Goal: Task Accomplishment & Management: Manage account settings

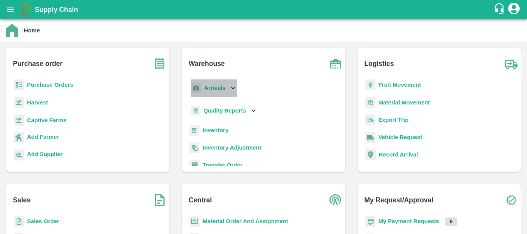
click at [211, 84] on p "Arrivals" at bounding box center [214, 88] width 21 height 8
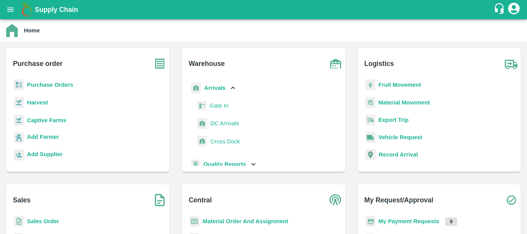
click at [217, 124] on span "DC Arrivals" at bounding box center [224, 123] width 29 height 8
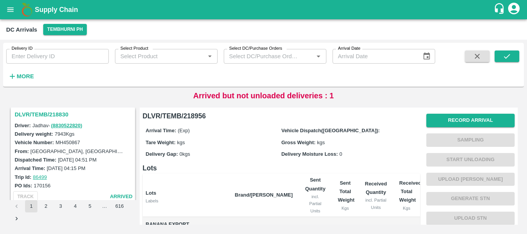
scroll to position [910, 0]
click at [48, 114] on h3 "DLVR/TEMB/218830" at bounding box center [74, 115] width 119 height 10
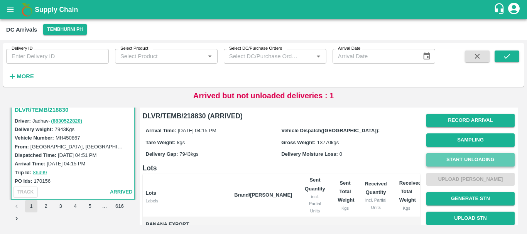
click at [450, 158] on button "Start Unloading" at bounding box center [470, 159] width 88 height 13
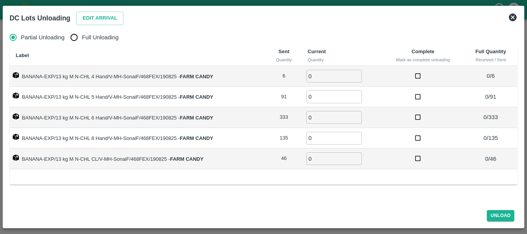
click at [511, 18] on icon at bounding box center [512, 17] width 8 height 8
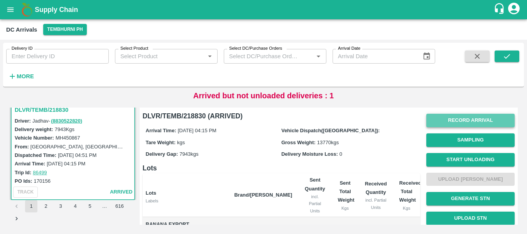
click at [445, 123] on button "Record Arrival" at bounding box center [470, 120] width 88 height 13
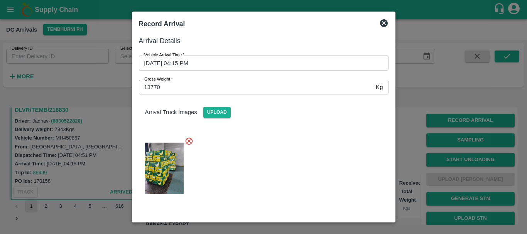
click at [405, 133] on div at bounding box center [263, 117] width 527 height 234
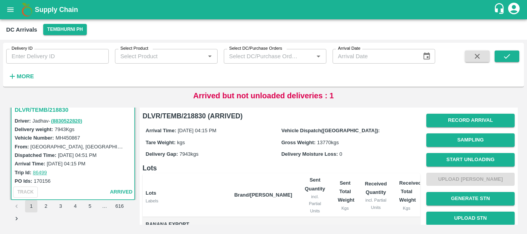
scroll to position [10, 0]
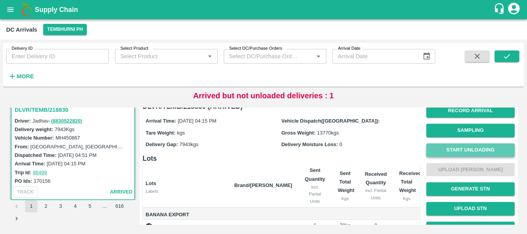
click at [456, 148] on button "Start Unloading" at bounding box center [470, 149] width 88 height 13
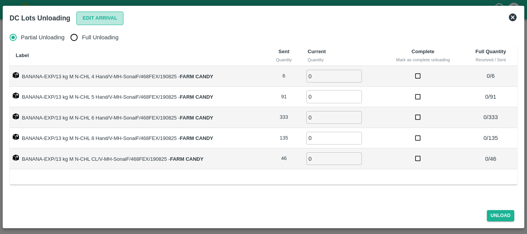
click at [88, 20] on button "Edit Arrival" at bounding box center [99, 18] width 47 height 13
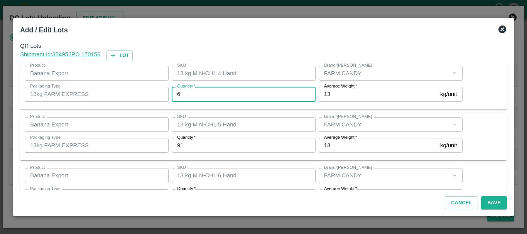
click at [205, 89] on input "6" at bounding box center [244, 94] width 144 height 15
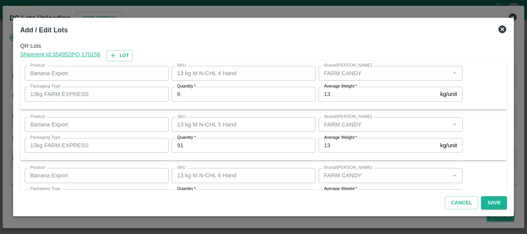
click at [207, 92] on input "6" at bounding box center [244, 94] width 144 height 15
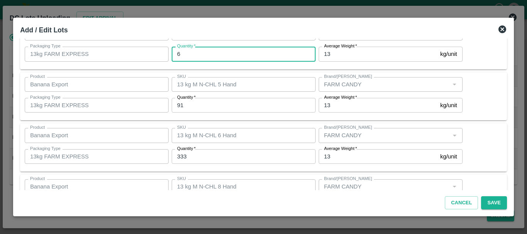
scroll to position [0, 0]
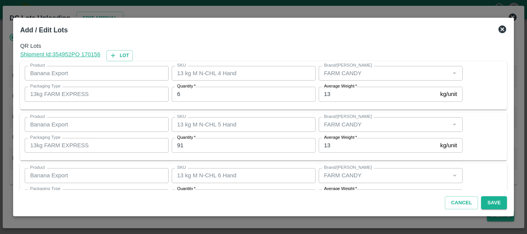
click at [501, 27] on icon at bounding box center [502, 29] width 8 height 8
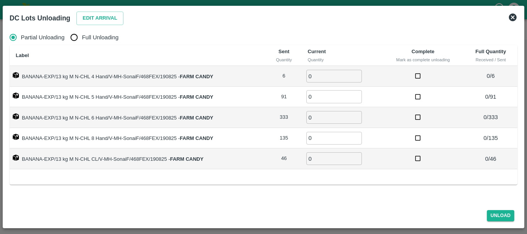
click at [149, 97] on td "BANANA-EXP/13 kg M N-CHL 5 Hand/V-MH-SonaiF/468FEX/190825 - FARM CANDY" at bounding box center [138, 97] width 257 height 21
click at [150, 76] on td "BANANA-EXP/13 kg M N-CHL 4 Hand/V-MH-SonaiF/468FEX/190825 - FARM CANDY" at bounding box center [138, 76] width 257 height 21
click at [153, 96] on td "BANANA-EXP/13 kg M N-CHL 5 Hand/V-MH-SonaiF/468FEX/190825 - FARM CANDY" at bounding box center [138, 97] width 257 height 21
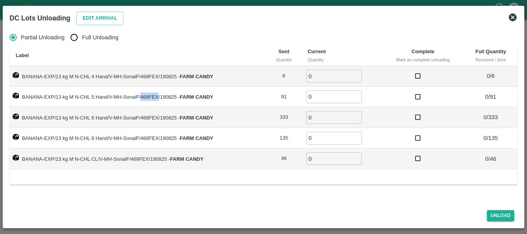
click at [153, 96] on td "BANANA-EXP/13 kg M N-CHL 5 Hand/V-MH-SonaiF/468FEX/190825 - FARM CANDY" at bounding box center [138, 97] width 257 height 21
click at [150, 117] on td "BANANA-EXP/13 kg M N-CHL 6 Hand/V-MH-SonaiF/468FEX/190825 - FARM CANDY" at bounding box center [138, 117] width 257 height 21
click at [149, 136] on td "BANANA-EXP/13 kg M N-CHL 8 Hand/V-MH-SonaiF/468FEX/190825 - FARM CANDY" at bounding box center [138, 138] width 257 height 21
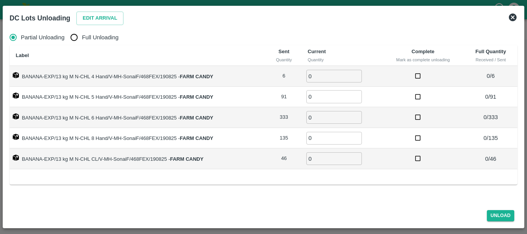
click at [232, 97] on td "BANANA-EXP/13 kg M N-CHL 5 Hand/V-MH-SonaiF/468FEX/190825 - FARM CANDY" at bounding box center [138, 97] width 257 height 21
click at [511, 18] on icon at bounding box center [512, 17] width 8 height 8
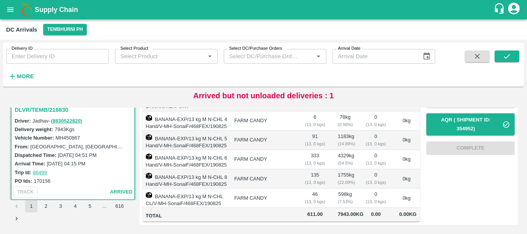
scroll to position [148, 0]
click at [182, 169] on td "BANANA-EXP/13 kg M N-CHL 8 Hand/V-MH-SonaiF/468FEX/190825" at bounding box center [186, 178] width 86 height 19
click at [184, 169] on td "BANANA-EXP/13 kg M N-CHL 8 Hand/V-MH-SonaiF/468FEX/190825" at bounding box center [186, 178] width 86 height 19
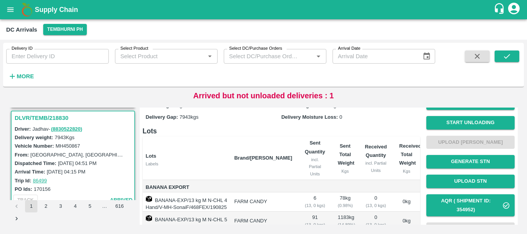
scroll to position [37, 0]
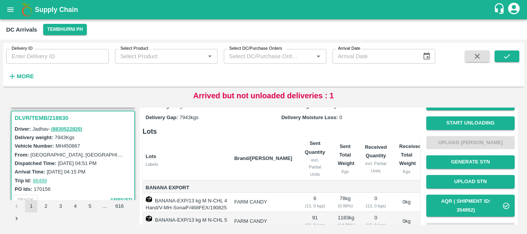
click at [182, 204] on td "BANANA-EXP/13 kg M N-CHL 4 Hand/V-MH-SonaiF/468FEX/190825" at bounding box center [186, 202] width 86 height 19
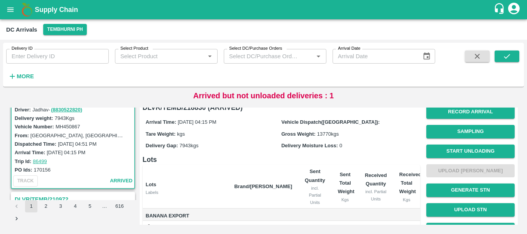
scroll to position [0, 0]
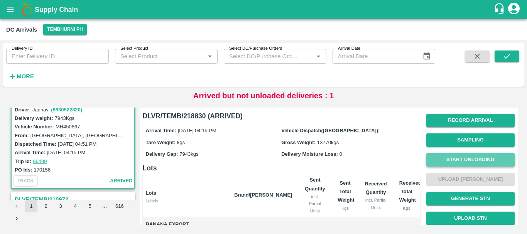
click at [445, 161] on button "Start Unloading" at bounding box center [470, 159] width 88 height 13
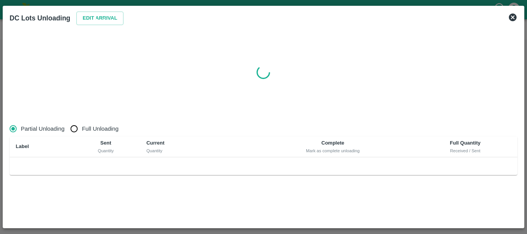
click at [335, 43] on div at bounding box center [263, 72] width 513 height 91
click at [512, 16] on icon at bounding box center [512, 17] width 8 height 8
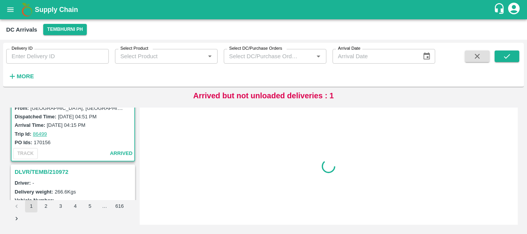
scroll to position [1011, 0]
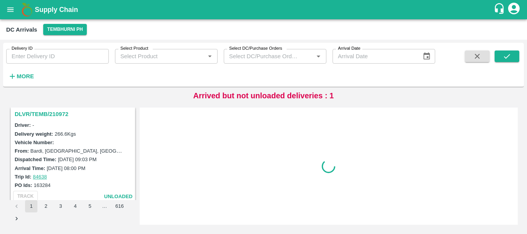
click at [42, 114] on h3 "DLVR/TEMB/210972" at bounding box center [74, 114] width 119 height 10
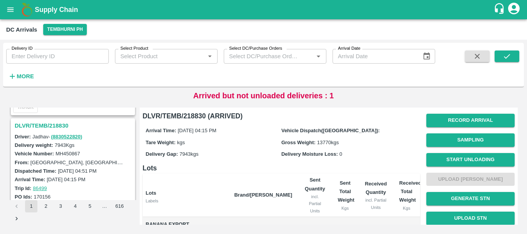
scroll to position [899, 0]
click at [55, 122] on h3 "DLVR/TEMB/218830" at bounding box center [74, 126] width 119 height 10
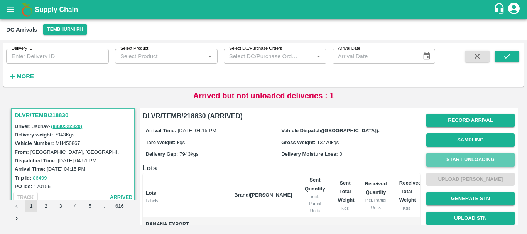
click at [449, 162] on button "Start Unloading" at bounding box center [470, 159] width 88 height 13
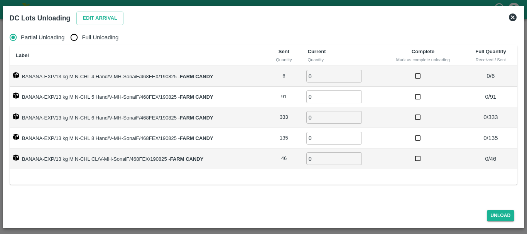
click at [513, 17] on icon at bounding box center [512, 17] width 9 height 9
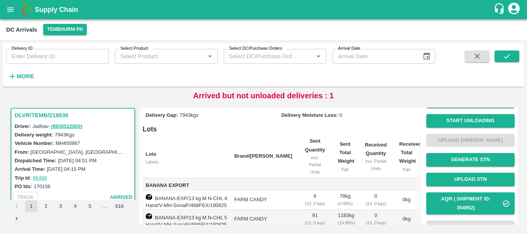
scroll to position [24, 0]
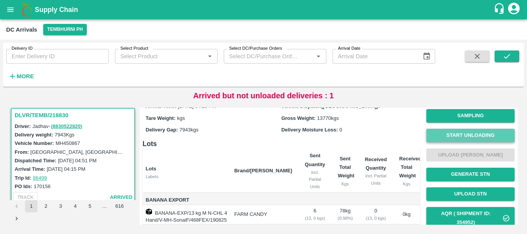
click at [449, 136] on button "Start Unloading" at bounding box center [470, 135] width 88 height 13
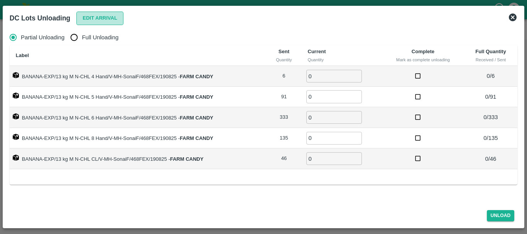
click at [88, 22] on button "Edit Arrival" at bounding box center [99, 18] width 47 height 13
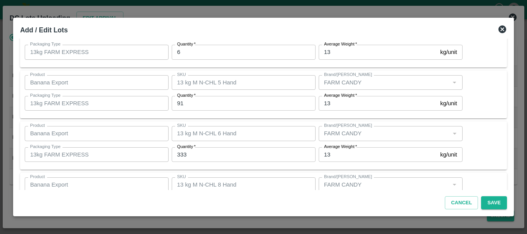
scroll to position [0, 0]
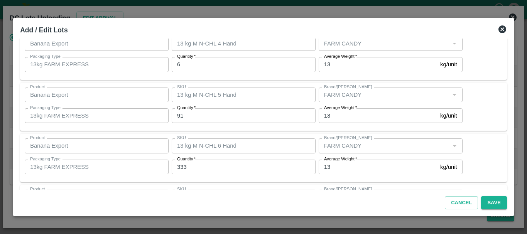
click at [143, 131] on div "Product Banana Export Product SKU 13 kg M N-CHL 5 Hand SKU Brand/Marka Brand/Ma…" at bounding box center [263, 107] width 486 height 48
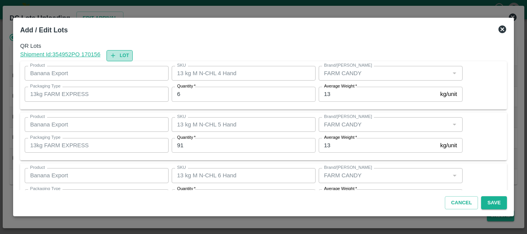
click at [128, 52] on button "Lot" at bounding box center [119, 55] width 26 height 11
type input "13 kg M N-CHL 4 Hand"
type input "6"
type input "13 kg M N-CHL 5 Hand"
type input "91"
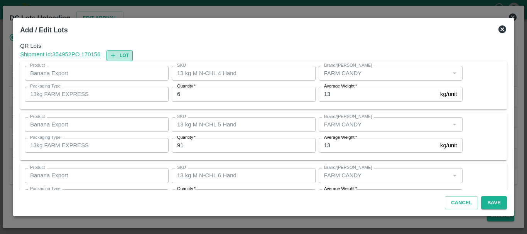
type input "13 kg M N-CHL 6 Hand"
type input "333"
type input "13 kg M N-CHL 8 Hand"
type input "135"
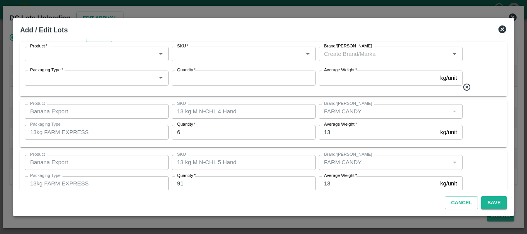
scroll to position [20, 0]
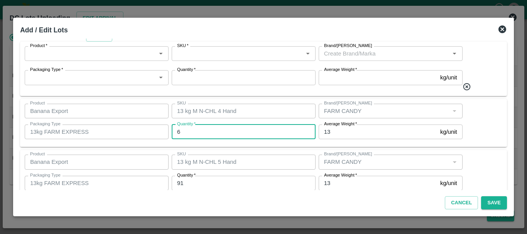
click at [189, 130] on input "6" at bounding box center [244, 132] width 144 height 15
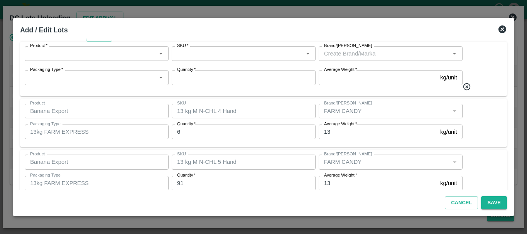
scroll to position [1, 0]
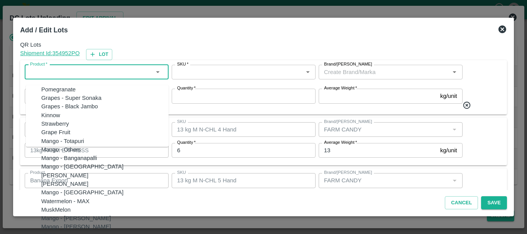
click at [64, 72] on input "Product   *" at bounding box center [90, 72] width 126 height 10
paste input "Banana"
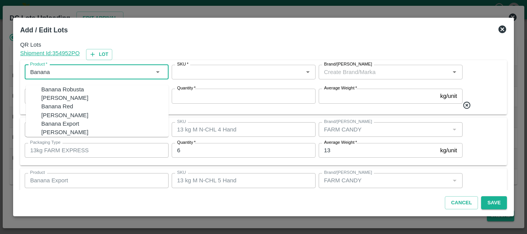
type input "Banana"
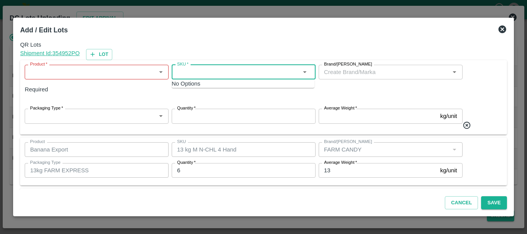
click at [192, 70] on input "SKU   *" at bounding box center [237, 72] width 126 height 10
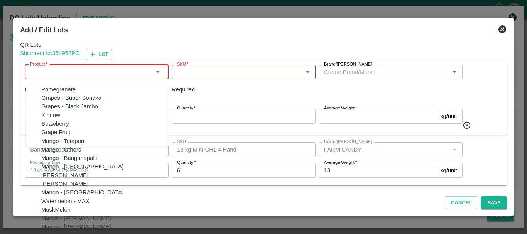
click at [82, 76] on input "Product   *" at bounding box center [90, 72] width 126 height 10
paste input "Banana"
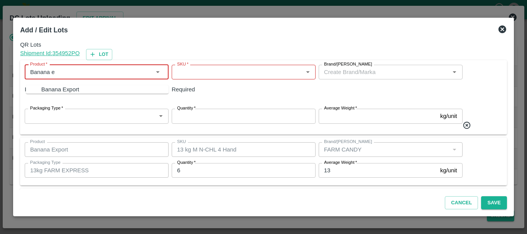
click at [49, 90] on div "Banana Export" at bounding box center [60, 89] width 38 height 8
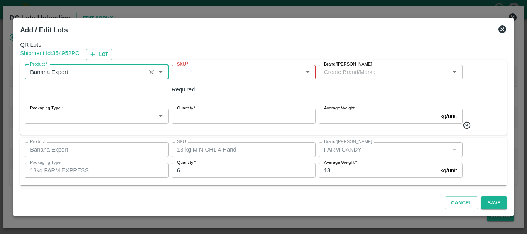
type input "Banana Export"
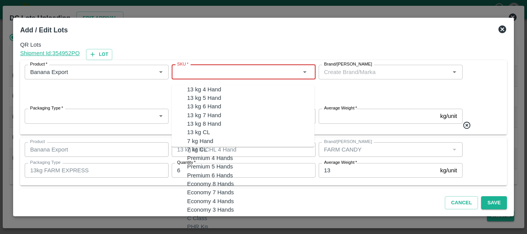
click at [207, 69] on input "SKU   *" at bounding box center [237, 72] width 126 height 10
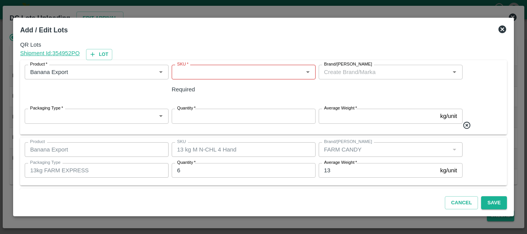
click at [121, 83] on div "Product   * Product   *" at bounding box center [95, 84] width 147 height 44
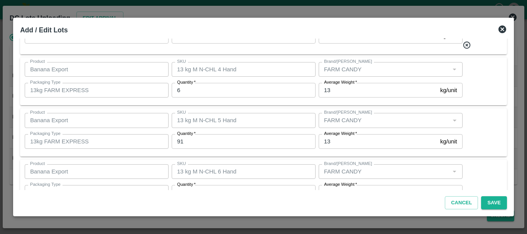
scroll to position [51, 0]
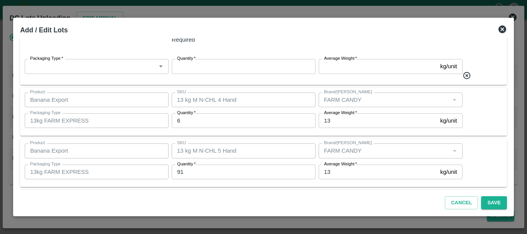
click at [200, 59] on input "Quantity   *" at bounding box center [244, 66] width 144 height 15
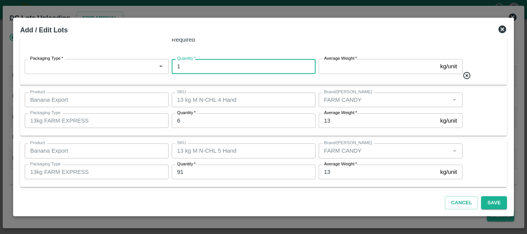
scroll to position [0, 0]
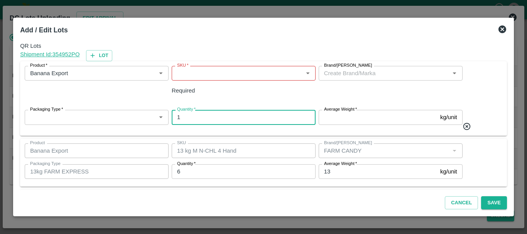
type input "1"
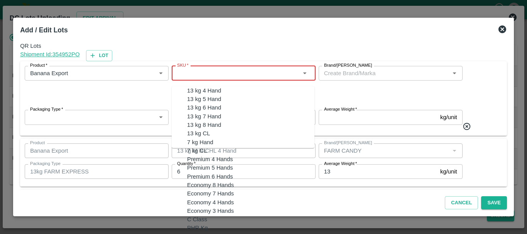
click at [194, 71] on input "SKU   *" at bounding box center [237, 73] width 126 height 10
paste input "kg M N-CHL 4"
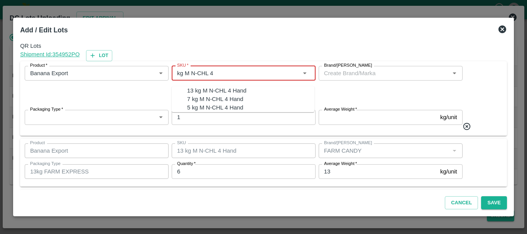
click at [207, 91] on div "13 kg M N-CHL 4 Hand" at bounding box center [216, 90] width 59 height 8
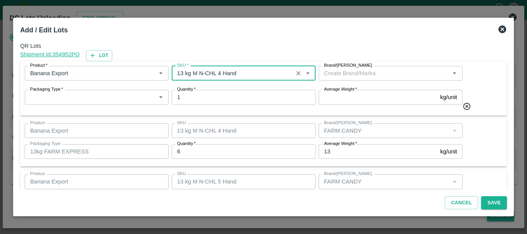
type input "13 kg M N-CHL 4 Hand"
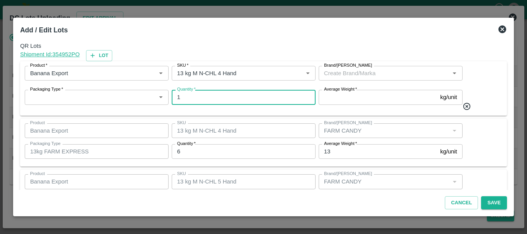
click at [192, 96] on input "1" at bounding box center [244, 97] width 144 height 15
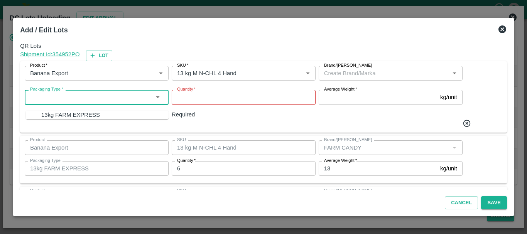
click at [66, 97] on input "Packaging Type   *" at bounding box center [90, 97] width 126 height 10
click at [86, 96] on input "Packaging Type   *" at bounding box center [90, 97] width 126 height 10
click at [98, 98] on input "Packaging Type   *" at bounding box center [90, 97] width 126 height 10
click at [102, 95] on input "Packaging Type   *" at bounding box center [90, 97] width 126 height 10
type input "1"
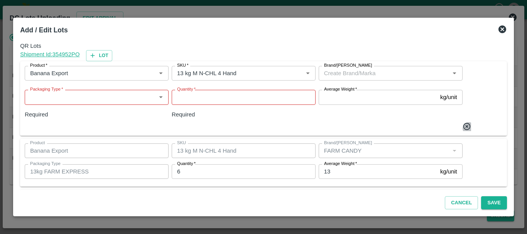
click at [467, 123] on icon "button" at bounding box center [466, 126] width 7 height 7
type input "FARM CANDY"
type input "6"
type input "13"
type input "13 kg M N-CHL 5 Hand"
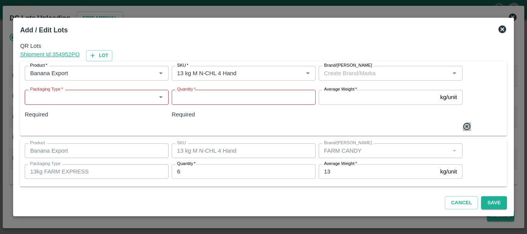
type input "91"
type input "13 kg M N-CHL 6 Hand"
type input "333"
type input "13 kg M N-CHL 8 Hand"
type input "135"
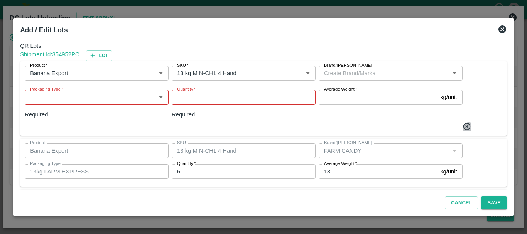
type input "13 kg M N-CHL CL"
type input "46"
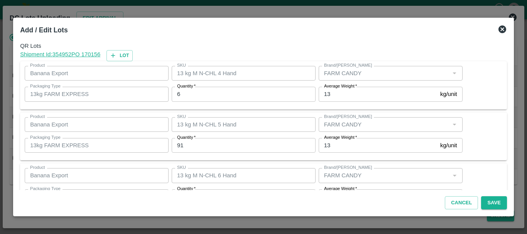
click at [502, 28] on icon at bounding box center [502, 29] width 8 height 8
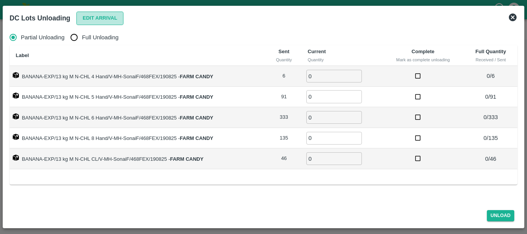
click at [104, 16] on button "Edit Arrival" at bounding box center [99, 18] width 47 height 13
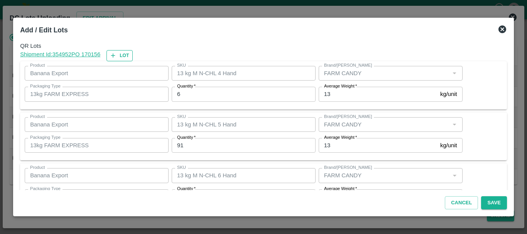
click at [121, 55] on button "Lot" at bounding box center [119, 55] width 26 height 11
type input "13 kg M N-CHL 4 Hand"
type input "6"
type input "13 kg M N-CHL 5 Hand"
type input "91"
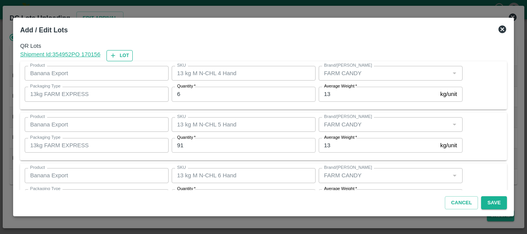
type input "13 kg M N-CHL 6 Hand"
type input "333"
type input "13 kg M N-CHL 8 Hand"
type input "135"
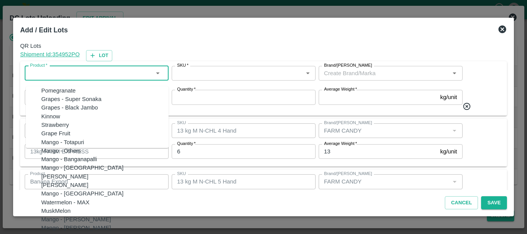
click at [91, 69] on input "Product   *" at bounding box center [90, 73] width 126 height 10
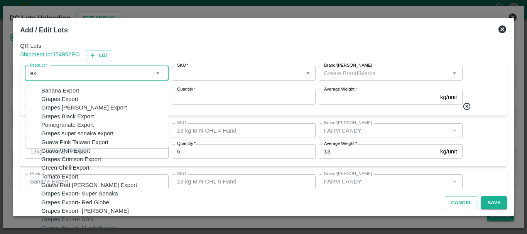
click at [60, 91] on div "Banana Export" at bounding box center [60, 90] width 38 height 8
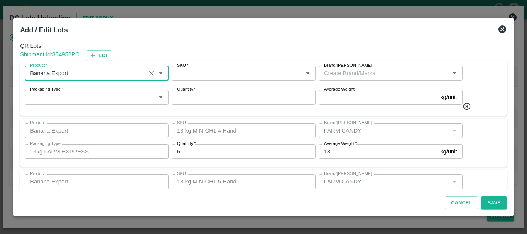
type input "Banana Export"
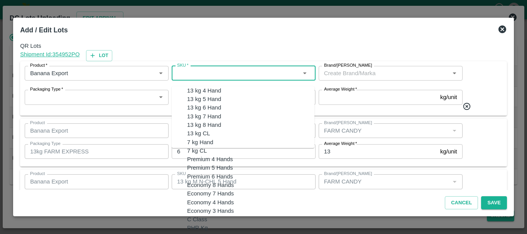
click at [185, 72] on input "SKU   *" at bounding box center [237, 73] width 126 height 10
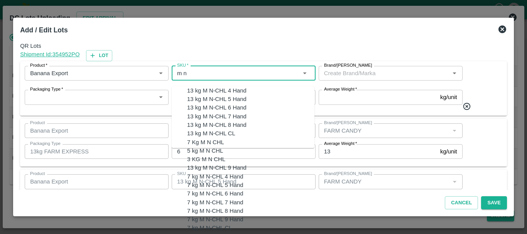
click at [197, 90] on div "13 kg M N-CHL 4 Hand" at bounding box center [216, 90] width 59 height 8
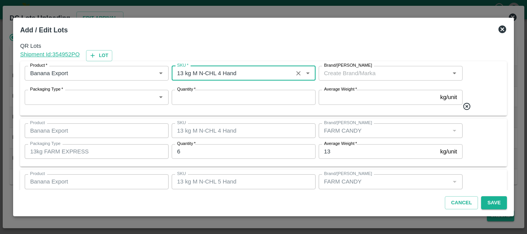
type input "13 kg M N-CHL 4 Hand"
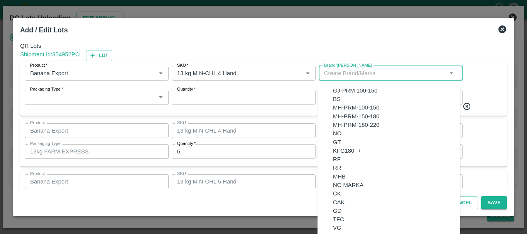
click at [340, 75] on input "Brand/Marka" at bounding box center [384, 73] width 126 height 10
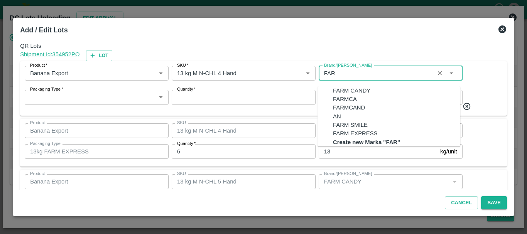
scroll to position [5, 0]
click at [344, 86] on div "FARM CANDY" at bounding box center [351, 90] width 37 height 8
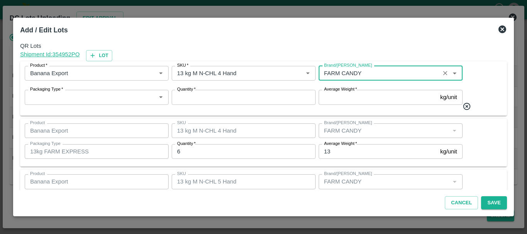
type input "FARM CANDY"
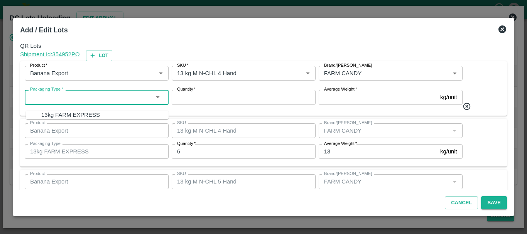
click at [80, 99] on input "Packaging Type   *" at bounding box center [90, 97] width 126 height 10
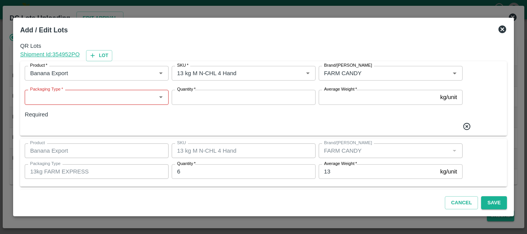
click at [501, 28] on icon at bounding box center [502, 29] width 8 height 8
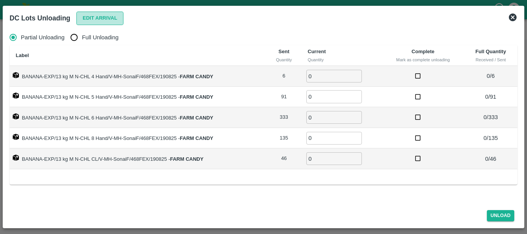
click at [99, 12] on button "Edit Arrival" at bounding box center [99, 18] width 47 height 13
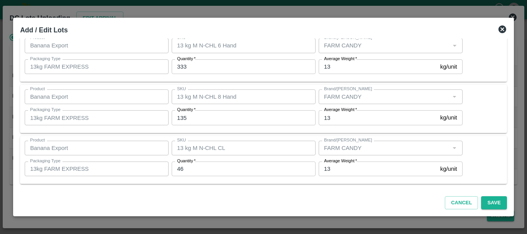
scroll to position [0, 0]
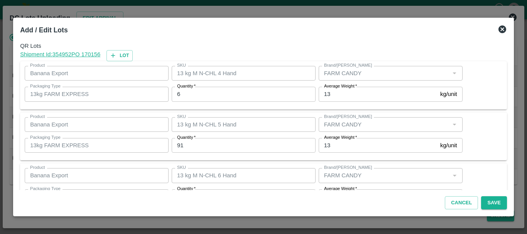
click at [500, 26] on icon at bounding box center [502, 29] width 8 height 8
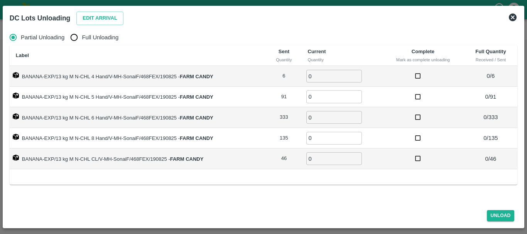
click at [514, 18] on icon at bounding box center [512, 17] width 8 height 8
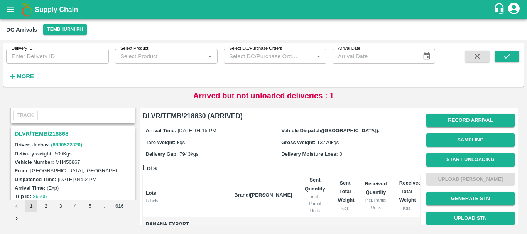
scroll to position [789, 0]
click at [55, 133] on h3 "DLVR/TEMB/218868" at bounding box center [74, 135] width 119 height 10
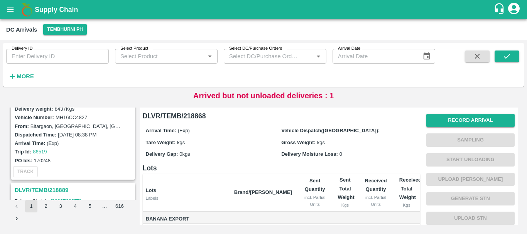
scroll to position [692, 0]
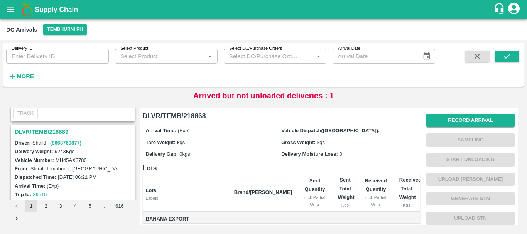
click at [50, 131] on h3 "DLVR/TEMB/218889" at bounding box center [74, 132] width 119 height 10
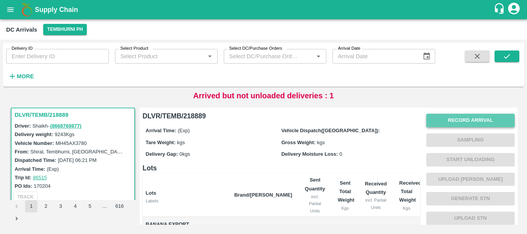
click at [432, 120] on button "Record Arrival" at bounding box center [470, 120] width 88 height 13
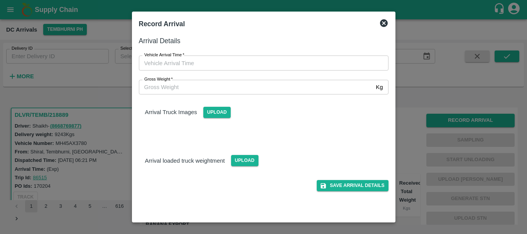
type input "DD/MM/YYYY hh:mm aa"
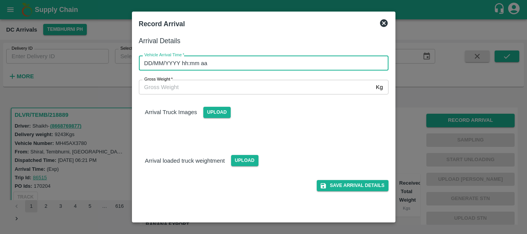
click at [229, 64] on input "DD/MM/YYYY hh:mm aa" at bounding box center [261, 63] width 244 height 15
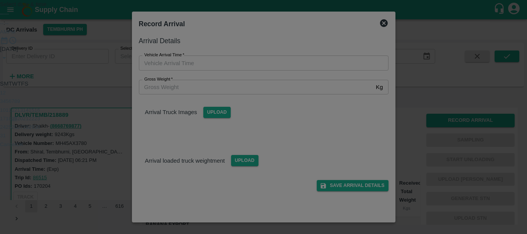
click at [17, 121] on button "19" at bounding box center [15, 119] width 6 height 6
click at [247, 45] on div at bounding box center [263, 45] width 527 height 0
click at [245, 45] on div at bounding box center [263, 45] width 527 height 0
click at [15, 35] on span "PM" at bounding box center [12, 32] width 8 height 6
type input "19/08/2025 07:35 PM"
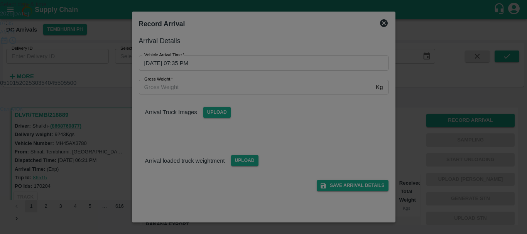
click at [364, 113] on div "Select date & time 2025 Aug 19 07 : 35 AM PM 05 10 15 20 25 30 35 40 45 50 55 0…" at bounding box center [263, 56] width 527 height 113
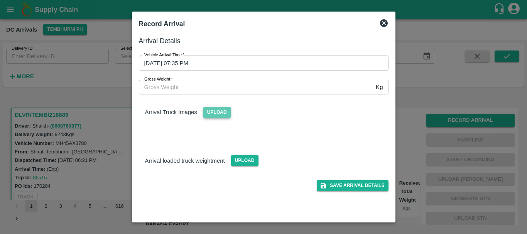
click at [219, 112] on span "Upload" at bounding box center [216, 112] width 27 height 11
click at [0, 0] on input "Upload" at bounding box center [0, 0] width 0 height 0
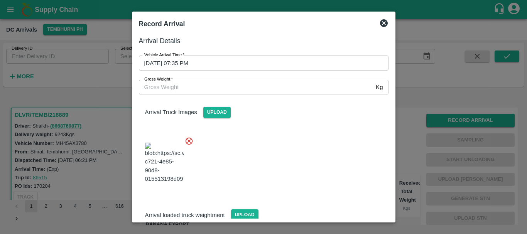
scroll to position [19, 0]
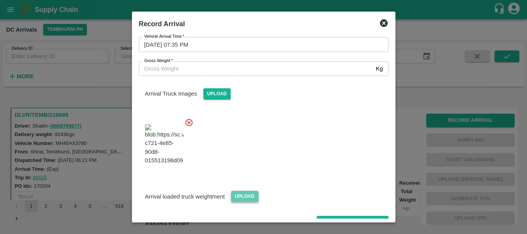
click at [246, 191] on span "Upload" at bounding box center [244, 196] width 27 height 11
click at [0, 0] on input "Upload" at bounding box center [0, 0] width 0 height 0
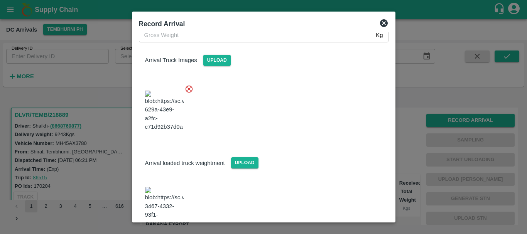
click at [166, 187] on img at bounding box center [164, 207] width 39 height 40
click at [185, 37] on input "Gross Weight   *" at bounding box center [256, 35] width 234 height 15
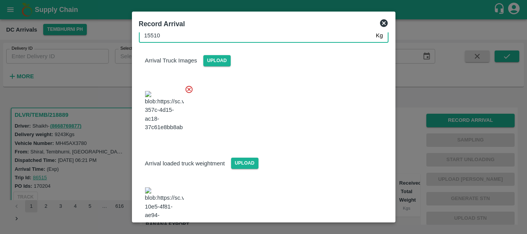
type input "15510"
click at [271, 115] on div at bounding box center [261, 109] width 256 height 61
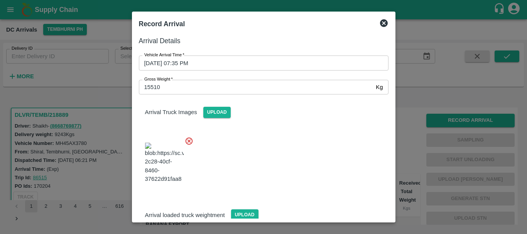
scroll to position [52, 0]
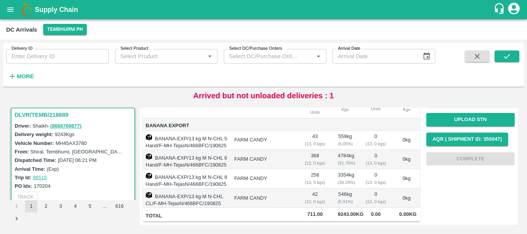
scroll to position [0, 0]
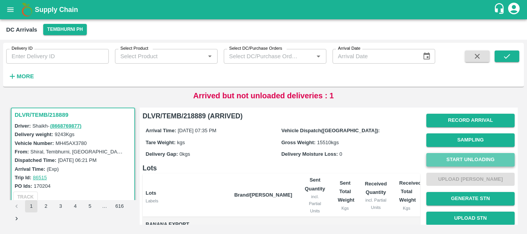
click at [440, 162] on button "Start Unloading" at bounding box center [470, 159] width 88 height 13
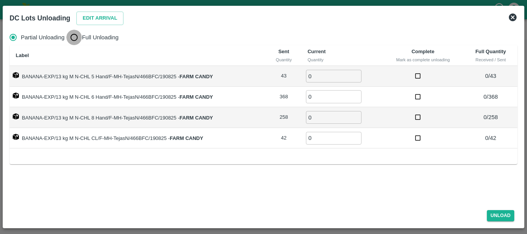
click at [78, 35] on input "Full Unloading" at bounding box center [73, 37] width 15 height 15
radio input "true"
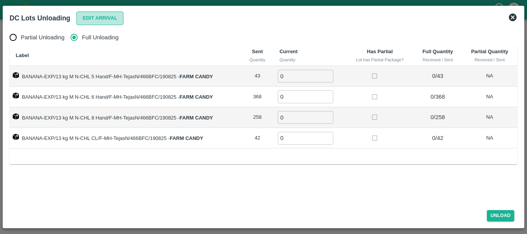
click at [93, 19] on button "Edit Arrival" at bounding box center [99, 18] width 47 height 13
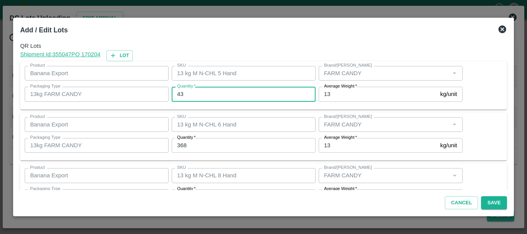
click at [199, 93] on input "43" at bounding box center [244, 94] width 144 height 15
click at [199, 94] on input "43" at bounding box center [244, 94] width 144 height 15
type input "4"
type input "44"
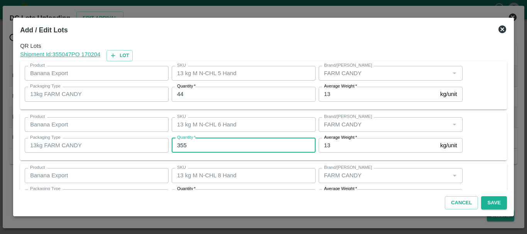
type input "355"
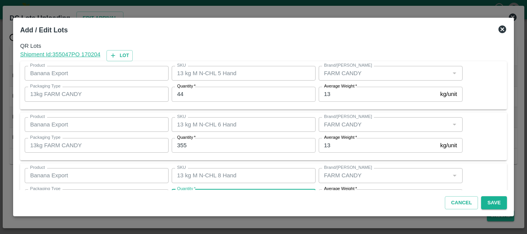
scroll to position [14, 0]
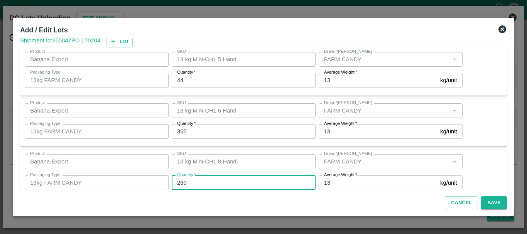
type input "260"
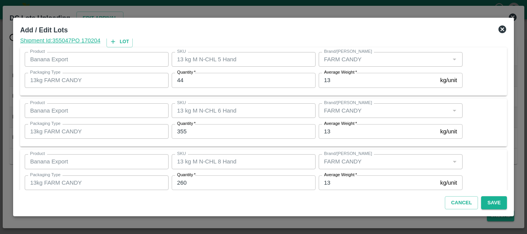
scroll to position [79, 0]
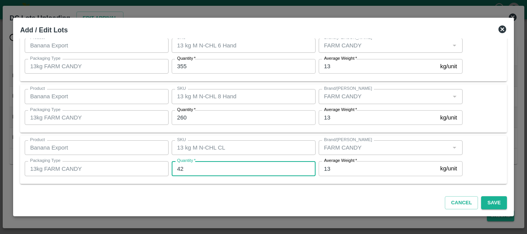
click at [203, 173] on input "42" at bounding box center [244, 168] width 144 height 15
type input "37"
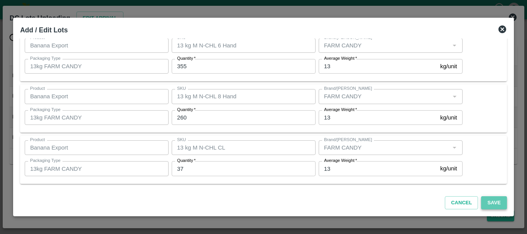
click at [492, 202] on button "Save" at bounding box center [493, 202] width 25 height 13
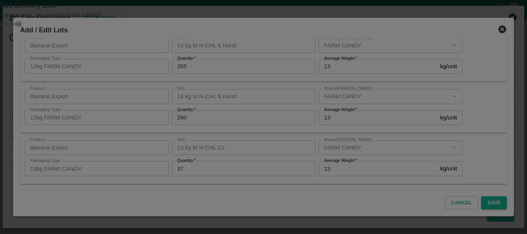
click at [22, 27] on button "ok" at bounding box center [18, 24] width 5 height 6
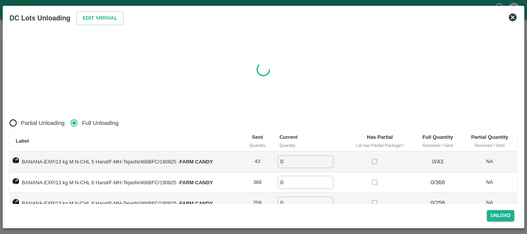
radio input "true"
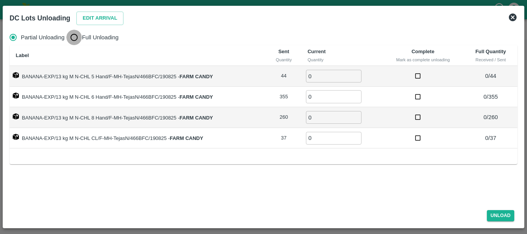
click at [73, 36] on input "Full Unloading" at bounding box center [73, 37] width 15 height 15
radio input "true"
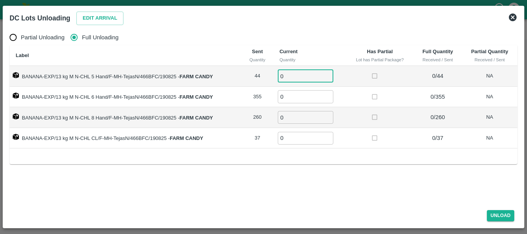
click at [294, 76] on input "0" at bounding box center [306, 76] width 56 height 13
type input "044"
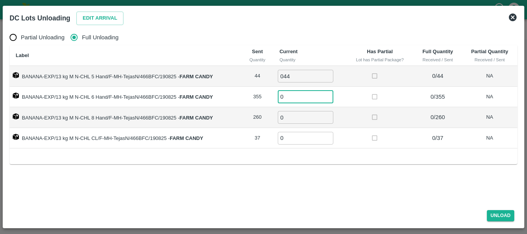
click at [290, 93] on input "0" at bounding box center [306, 96] width 56 height 13
type input "355"
type input "260"
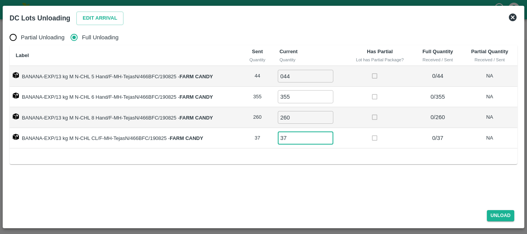
type input "37"
click at [77, 38] on input "Full Unloading" at bounding box center [73, 37] width 15 height 15
type input "0"
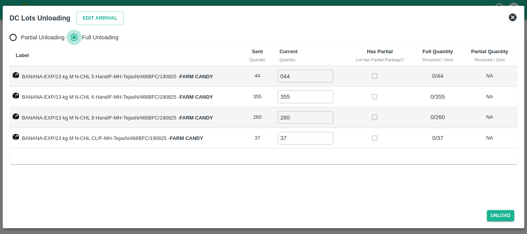
type input "0"
click at [111, 15] on button "Edit Arrival" at bounding box center [99, 18] width 47 height 13
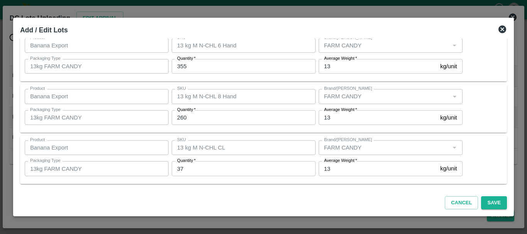
click at [190, 168] on input "37" at bounding box center [244, 168] width 144 height 15
type input "3"
type input "42"
click at [486, 200] on button "Save" at bounding box center [493, 202] width 25 height 13
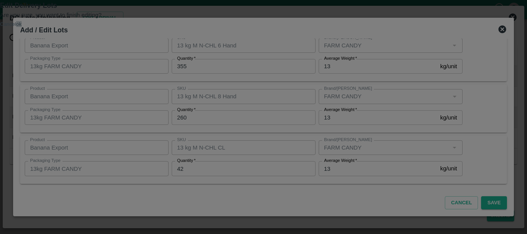
click at [22, 27] on button "ok" at bounding box center [18, 24] width 5 height 6
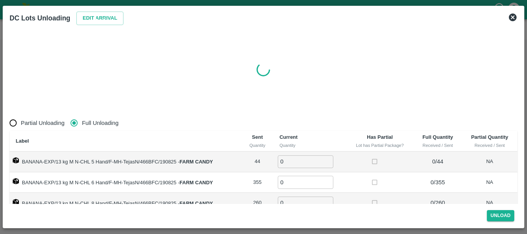
radio input "true"
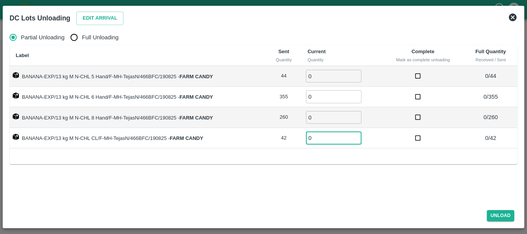
drag, startPoint x: 306, startPoint y: 138, endPoint x: 234, endPoint y: 128, distance: 72.7
click at [234, 128] on tr "BANANA-EXP/13 kg M N-CHL CL/F-MH-TejasN/466BFC/190825 - FARM CANDY 42 0 ​ 0 / 42" at bounding box center [263, 138] width 507 height 21
click at [75, 35] on input "Full Unloading" at bounding box center [73, 37] width 15 height 15
radio input "true"
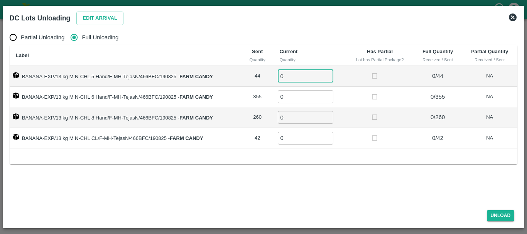
click at [300, 77] on input "0" at bounding box center [306, 76] width 56 height 13
type input "044"
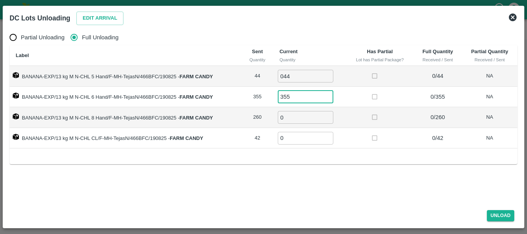
type input "355"
type input "260"
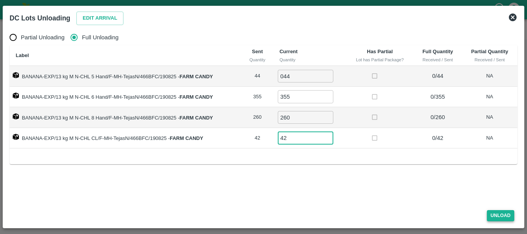
type input "42"
click at [491, 215] on button "Unload" at bounding box center [500, 215] width 28 height 11
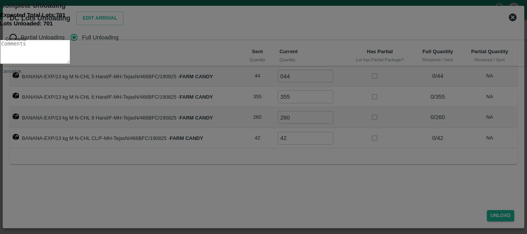
click at [22, 74] on button "ok" at bounding box center [18, 71] width 5 height 6
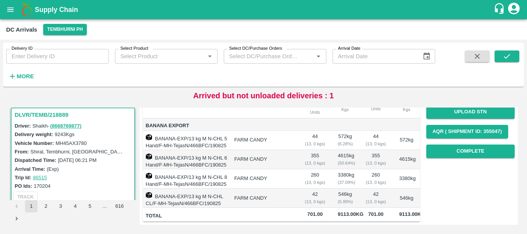
scroll to position [0, 0]
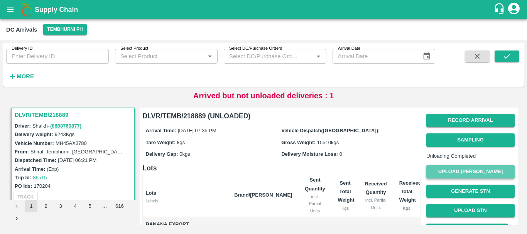
click at [457, 177] on button "Upload Tare Weight" at bounding box center [470, 171] width 88 height 13
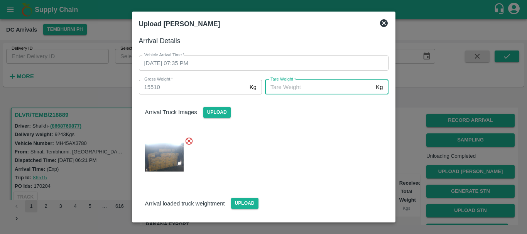
click at [304, 87] on input "Tare Weight   *" at bounding box center [319, 87] width 108 height 15
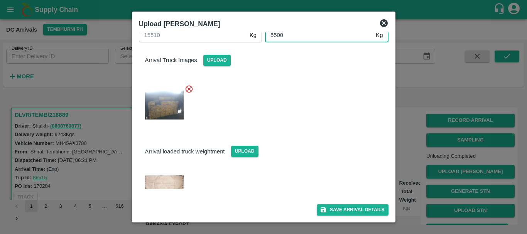
type input "5500"
click at [288, 138] on div "Arrival loaded truck weightment Upload" at bounding box center [264, 145] width 262 height 24
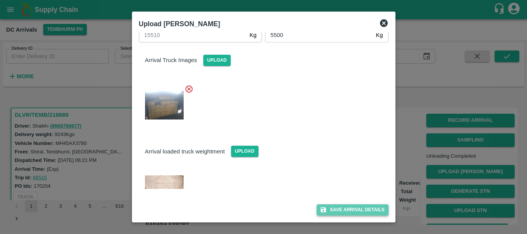
click at [348, 212] on button "Save Arrival Details" at bounding box center [351, 209] width 71 height 11
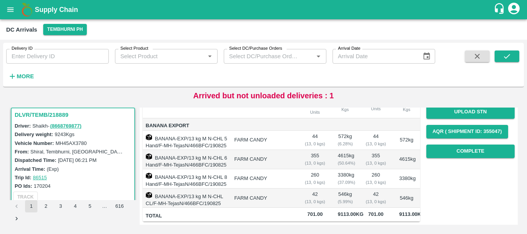
scroll to position [90, 0]
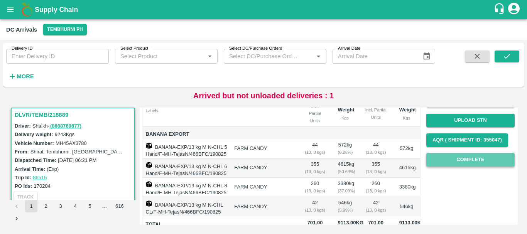
click at [443, 167] on button "Complete" at bounding box center [470, 159] width 88 height 13
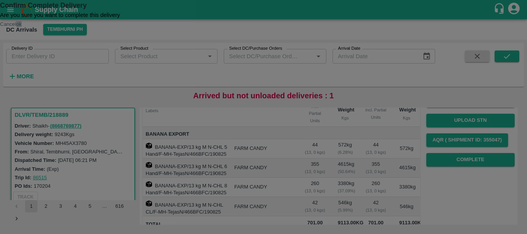
click at [22, 27] on button "ok" at bounding box center [18, 24] width 5 height 6
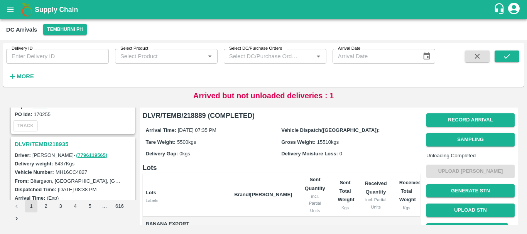
scroll to position [578, 0]
click at [55, 143] on h3 "DLVR/TEMB/218935" at bounding box center [74, 145] width 119 height 10
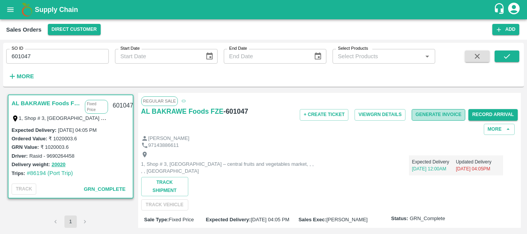
click at [422, 116] on button "Generate Invoice" at bounding box center [438, 114] width 54 height 11
click at [430, 117] on button "Generate Invoice" at bounding box center [438, 114] width 54 height 11
click at [433, 114] on button "Generate Invoice" at bounding box center [438, 114] width 54 height 11
click at [438, 115] on button "Generate Invoice" at bounding box center [438, 114] width 54 height 11
click at [436, 114] on button "Generate Invoice" at bounding box center [438, 114] width 54 height 11
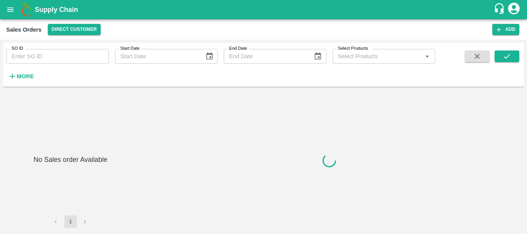
type input "601052"
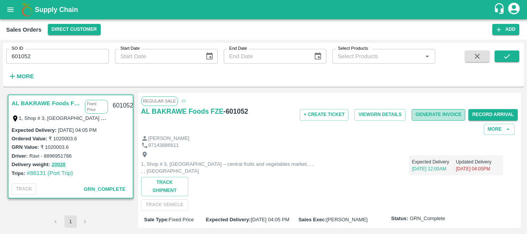
click at [428, 113] on button "Generate Invoice" at bounding box center [438, 114] width 54 height 11
click at [422, 114] on button "Generate Invoice" at bounding box center [438, 114] width 54 height 11
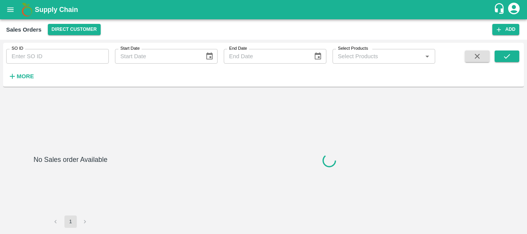
type input "601053"
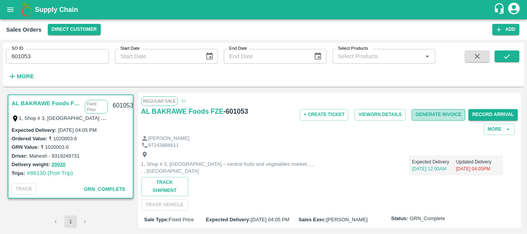
click at [433, 113] on button "Generate Invoice" at bounding box center [438, 114] width 54 height 11
click at [448, 112] on button "Generate Invoice" at bounding box center [438, 114] width 54 height 11
click at [433, 114] on button "Generate Invoice" at bounding box center [438, 114] width 54 height 11
click at [436, 121] on div "+ Create Ticket View GRN Details Generate Invoice Record Arrival More" at bounding box center [391, 120] width 251 height 29
click at [429, 118] on button "Generate Invoice" at bounding box center [438, 114] width 54 height 11
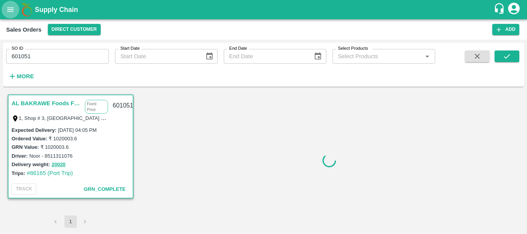
click at [12, 8] on icon "open drawer" at bounding box center [10, 9] width 7 height 4
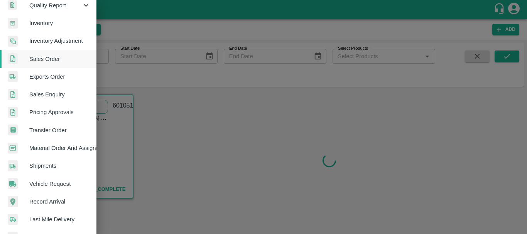
scroll to position [134, 0]
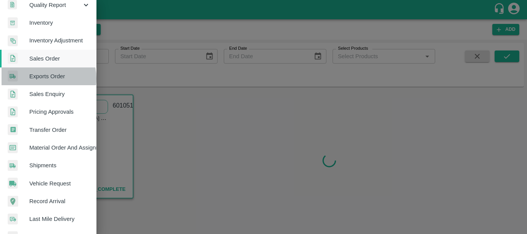
click at [45, 79] on span "Exports Order" at bounding box center [59, 76] width 61 height 8
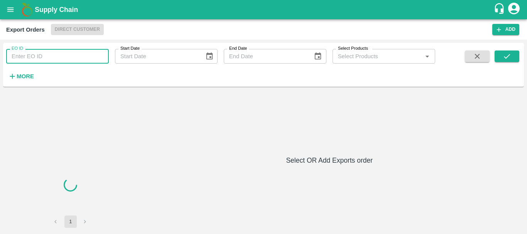
click at [58, 59] on input "EO ID" at bounding box center [57, 56] width 103 height 15
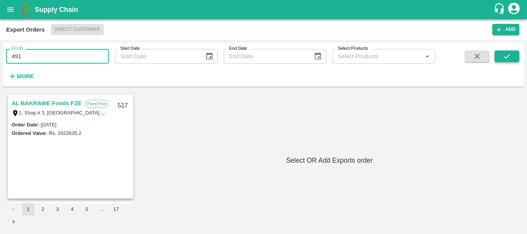
type input "491"
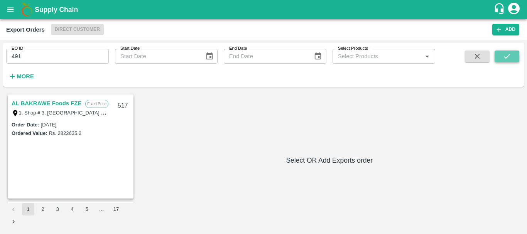
click at [509, 53] on icon "submit" at bounding box center [506, 56] width 8 height 8
click at [32, 99] on link "AL BAKRAWE Foods FZE" at bounding box center [47, 103] width 70 height 10
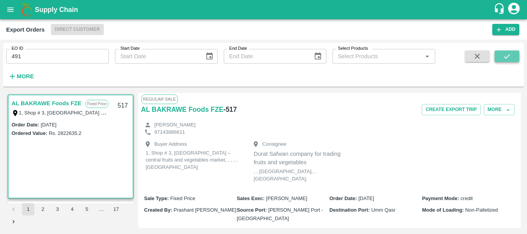
click at [504, 54] on icon "submit" at bounding box center [506, 56] width 8 height 8
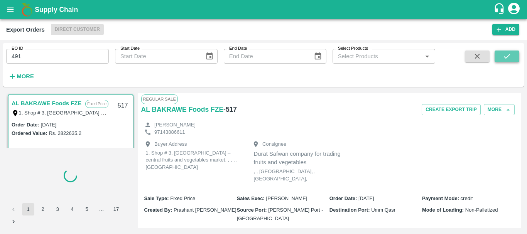
click at [504, 54] on icon "submit" at bounding box center [506, 56] width 8 height 8
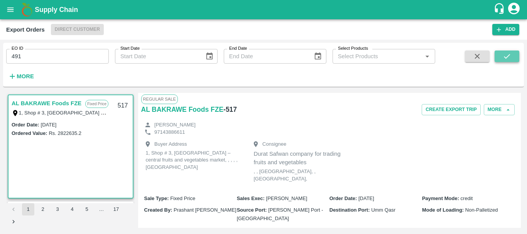
click at [504, 54] on icon "submit" at bounding box center [506, 56] width 8 height 8
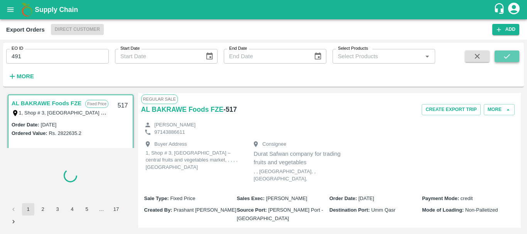
click at [504, 54] on icon "submit" at bounding box center [506, 56] width 8 height 8
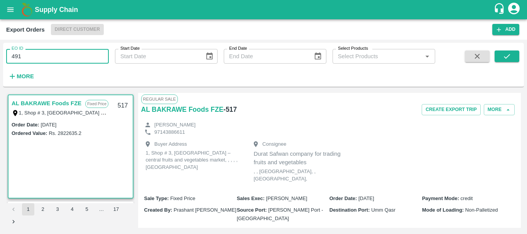
drag, startPoint x: 27, startPoint y: 57, endPoint x: 18, endPoint y: 57, distance: 9.3
click at [18, 57] on input "491" at bounding box center [57, 56] width 103 height 15
click at [27, 56] on input "491" at bounding box center [57, 56] width 103 height 15
type input "4"
type input "491"
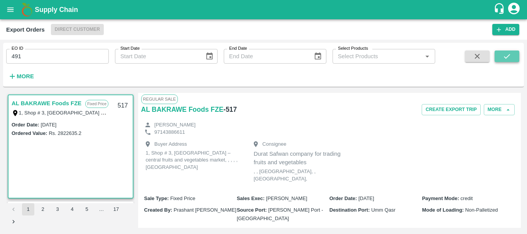
click at [499, 54] on button "submit" at bounding box center [506, 56] width 25 height 12
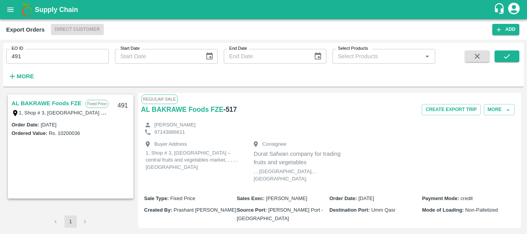
click at [62, 99] on link "AL BAKRAWE Foods FZE" at bounding box center [47, 103] width 70 height 10
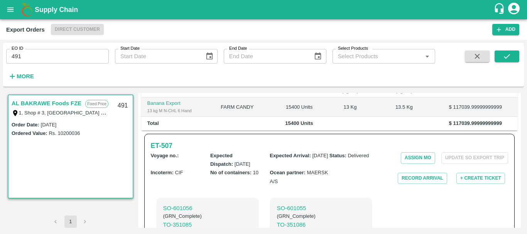
scroll to position [182, 0]
click at [403, 173] on button "Record Arrival" at bounding box center [421, 178] width 49 height 11
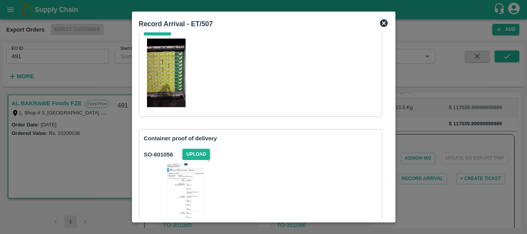
scroll to position [58, 0]
click at [200, 153] on span "Upload" at bounding box center [195, 154] width 27 height 11
click at [0, 0] on input "Upload" at bounding box center [0, 0] width 0 height 0
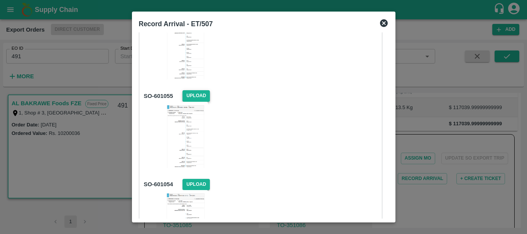
scroll to position [221, 0]
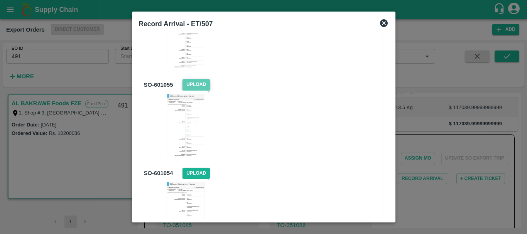
click at [200, 86] on span "Upload" at bounding box center [195, 84] width 27 height 11
click at [0, 0] on input "Upload" at bounding box center [0, 0] width 0 height 0
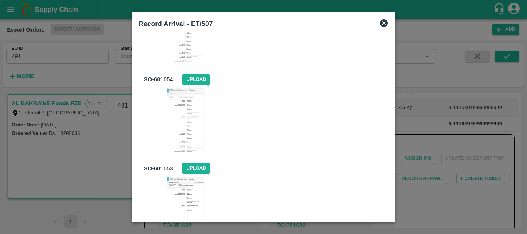
scroll to position [315, 0]
click at [195, 81] on span "Upload" at bounding box center [195, 79] width 27 height 11
click at [0, 0] on input "Upload" at bounding box center [0, 0] width 0 height 0
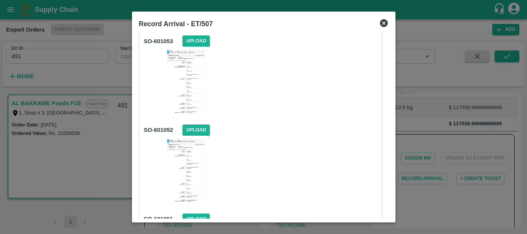
scroll to position [445, 0]
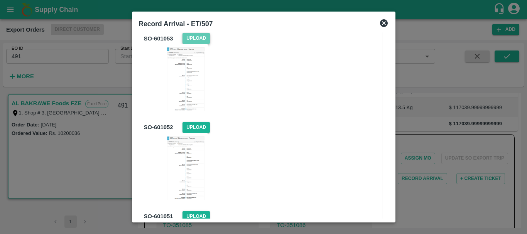
click at [194, 41] on span "Upload" at bounding box center [195, 38] width 27 height 11
click at [0, 0] on input "Upload" at bounding box center [0, 0] width 0 height 0
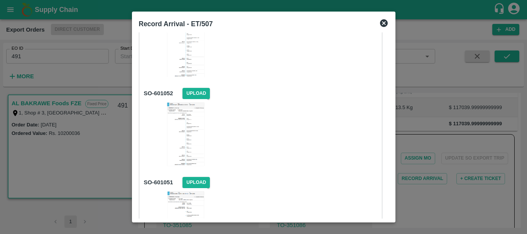
scroll to position [479, 0]
click at [202, 90] on span "Upload" at bounding box center [195, 93] width 27 height 11
click at [0, 0] on input "Upload" at bounding box center [0, 0] width 0 height 0
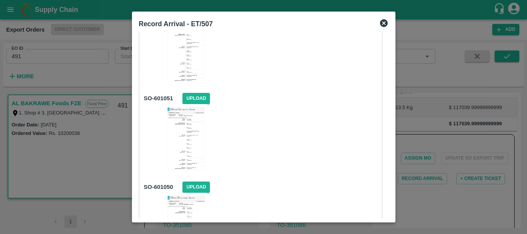
scroll to position [565, 0]
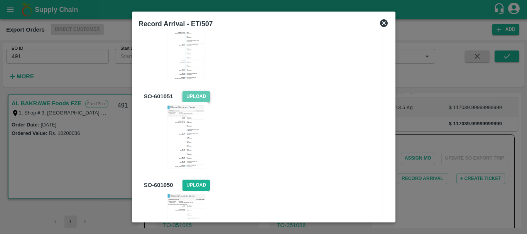
click at [196, 97] on span "Upload" at bounding box center [195, 96] width 27 height 11
click at [0, 0] on input "Upload" at bounding box center [0, 0] width 0 height 0
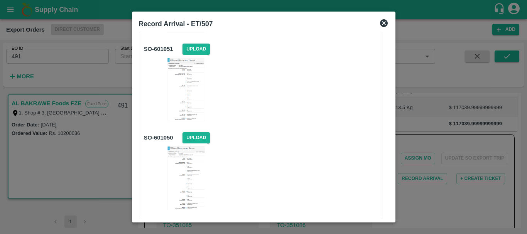
scroll to position [613, 0]
click at [199, 136] on span "Upload" at bounding box center [195, 136] width 27 height 11
click at [0, 0] on input "Upload" at bounding box center [0, 0] width 0 height 0
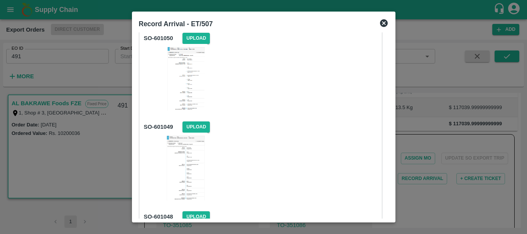
scroll to position [716, 0]
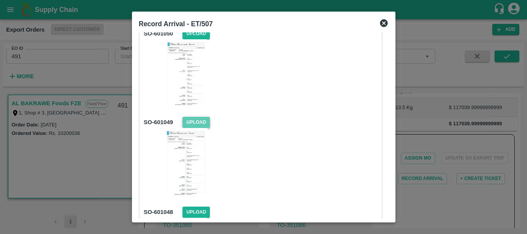
click at [194, 122] on span "Upload" at bounding box center [195, 122] width 27 height 11
click at [0, 0] on input "Upload" at bounding box center [0, 0] width 0 height 0
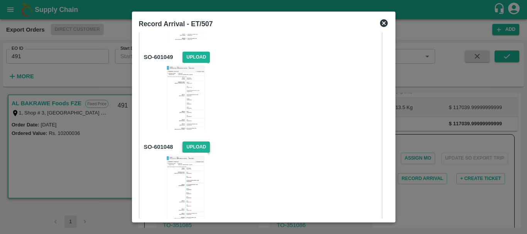
scroll to position [784, 0]
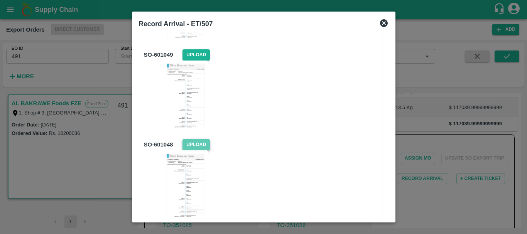
click at [194, 146] on span "Upload" at bounding box center [195, 144] width 27 height 11
click at [0, 0] on input "Upload" at bounding box center [0, 0] width 0 height 0
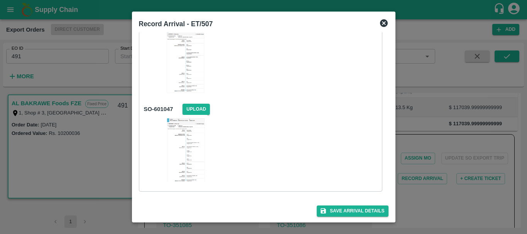
scroll to position [909, 0]
click at [198, 111] on span "Upload" at bounding box center [195, 108] width 27 height 11
click at [0, 0] on input "Upload" at bounding box center [0, 0] width 0 height 0
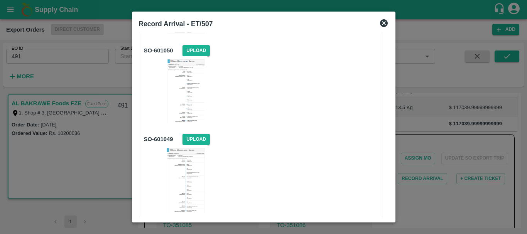
scroll to position [910, 0]
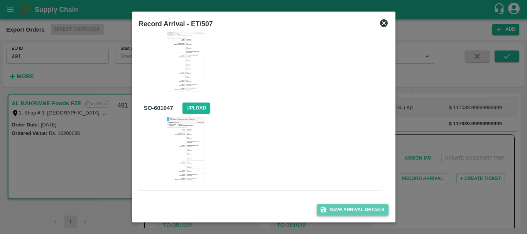
click at [332, 207] on button "Save Arrival Details" at bounding box center [351, 209] width 71 height 11
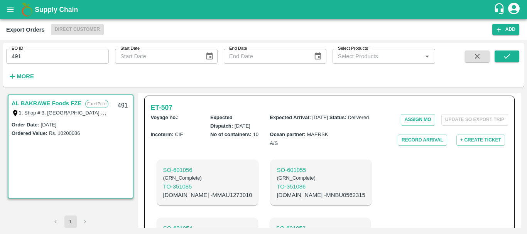
scroll to position [182, 0]
